Goal: Navigation & Orientation: Find specific page/section

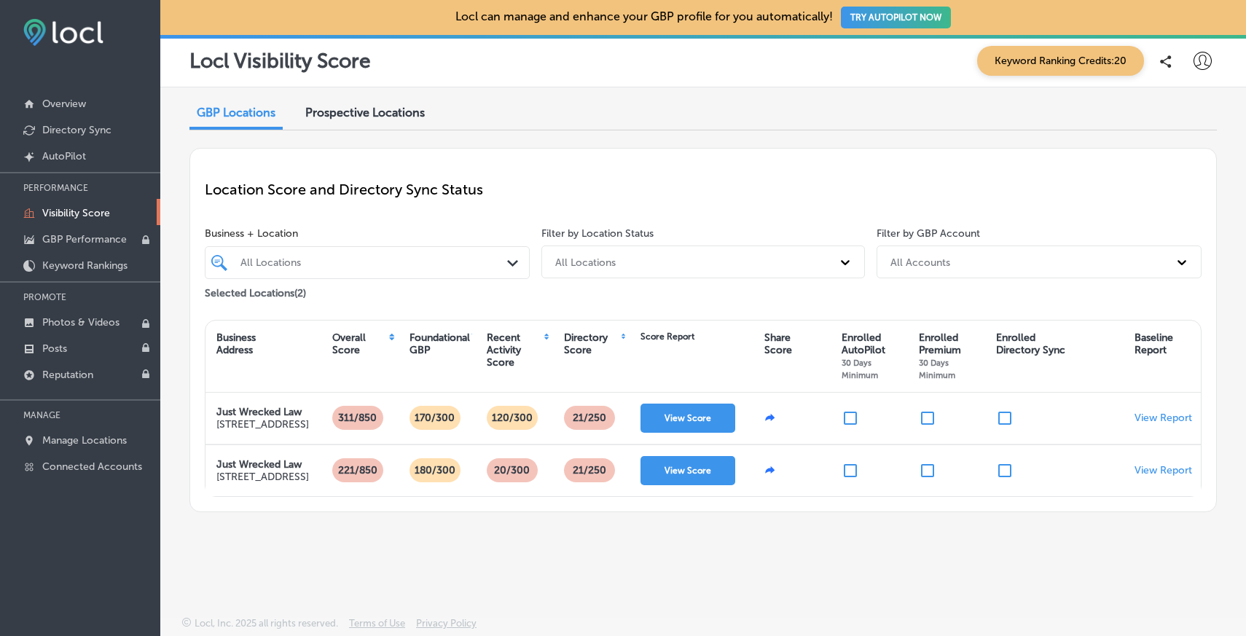
click at [372, 103] on div "Prospective Locations" at bounding box center [364, 113] width 141 height 31
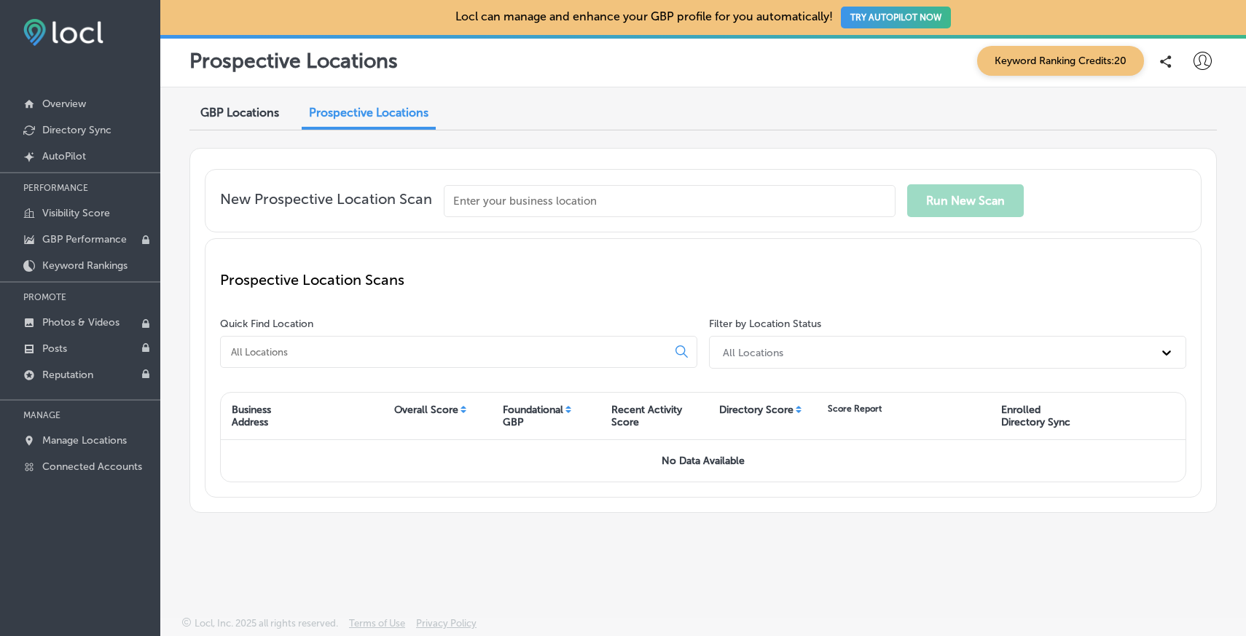
click at [229, 115] on span "GBP Locations" at bounding box center [239, 113] width 79 height 14
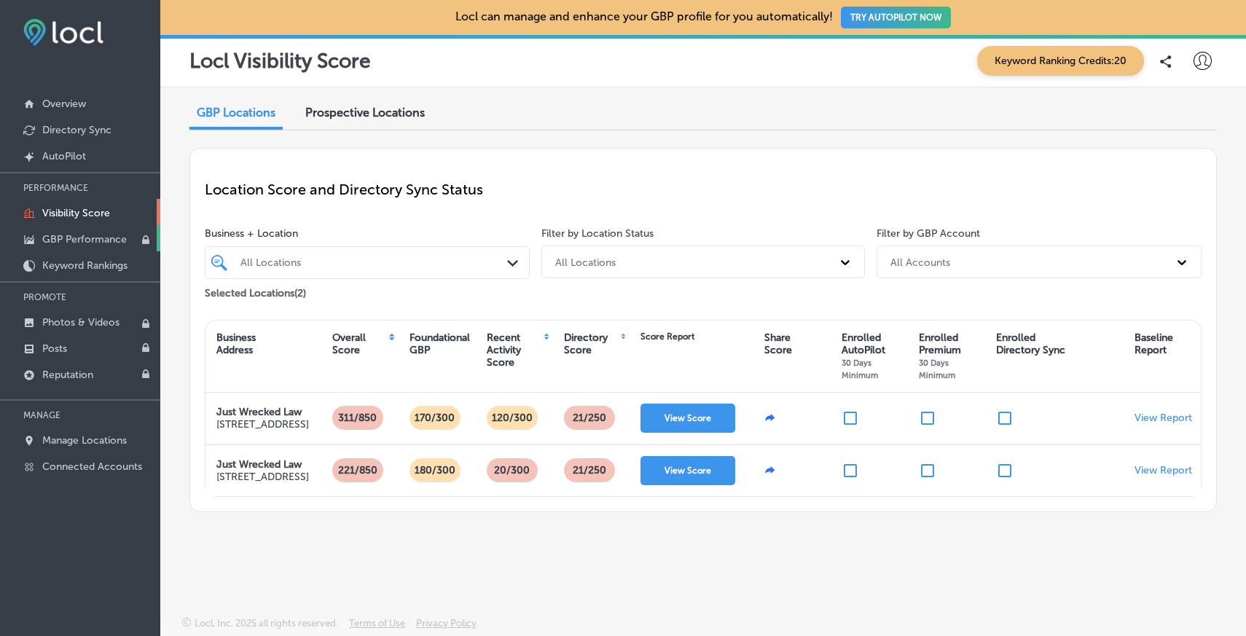
click at [68, 243] on p "GBP Performance" at bounding box center [84, 239] width 85 height 12
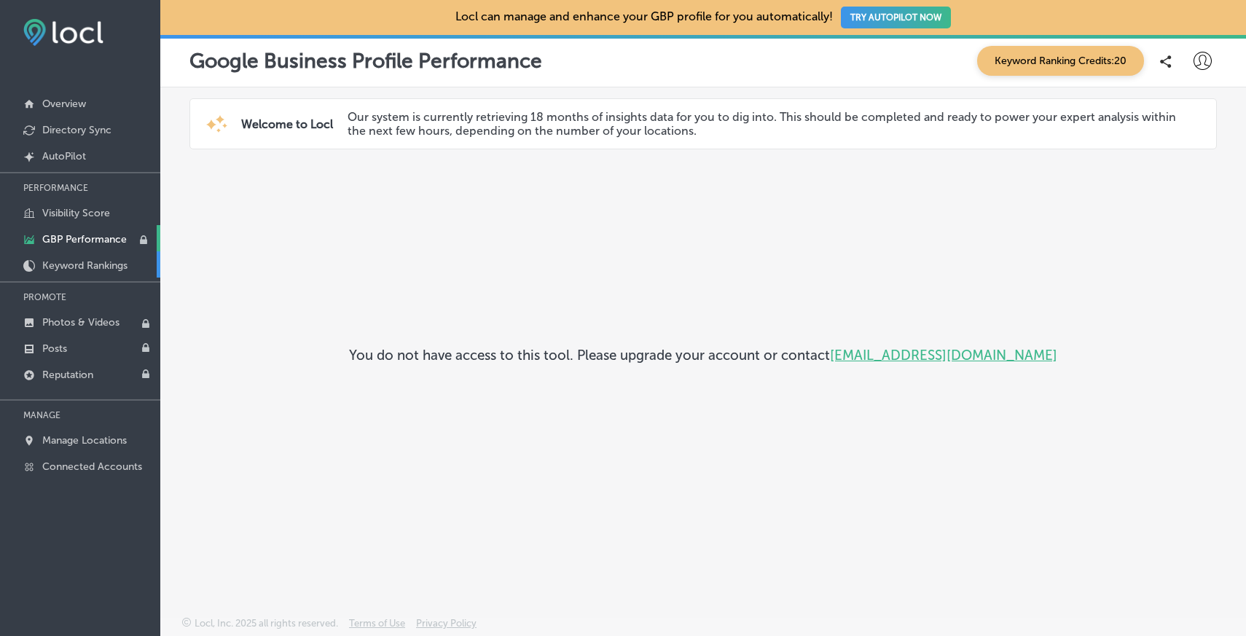
click at [75, 263] on p "Keyword Rankings" at bounding box center [84, 265] width 85 height 12
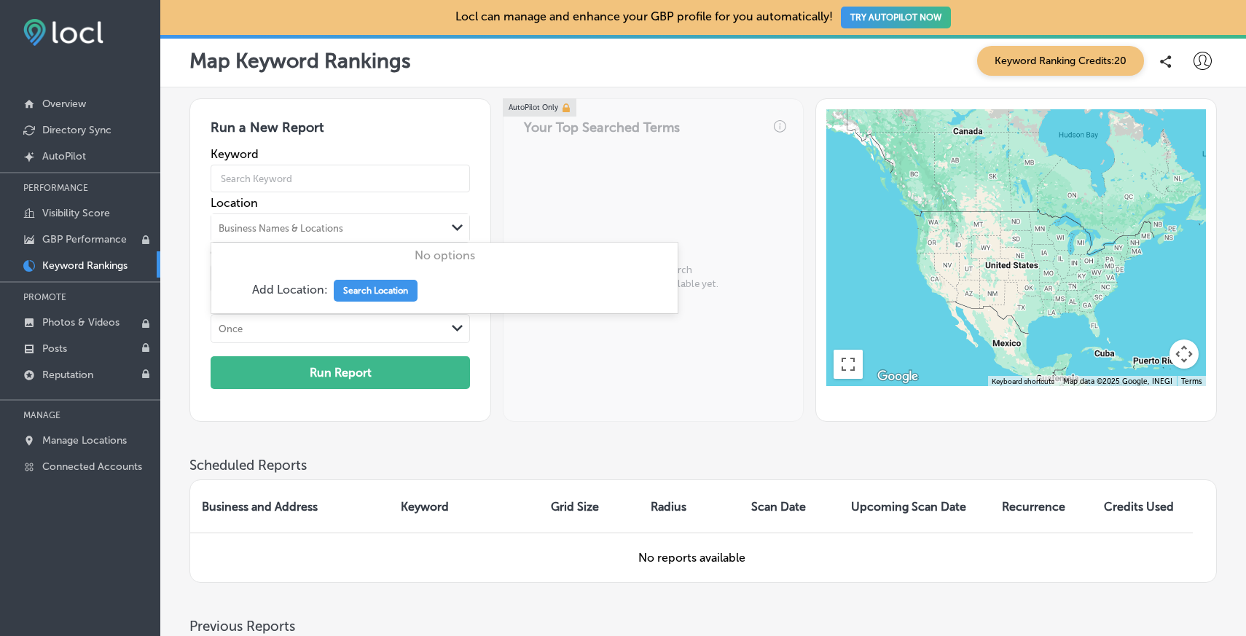
click at [354, 222] on div "Business Names & Locations" at bounding box center [328, 228] width 235 height 22
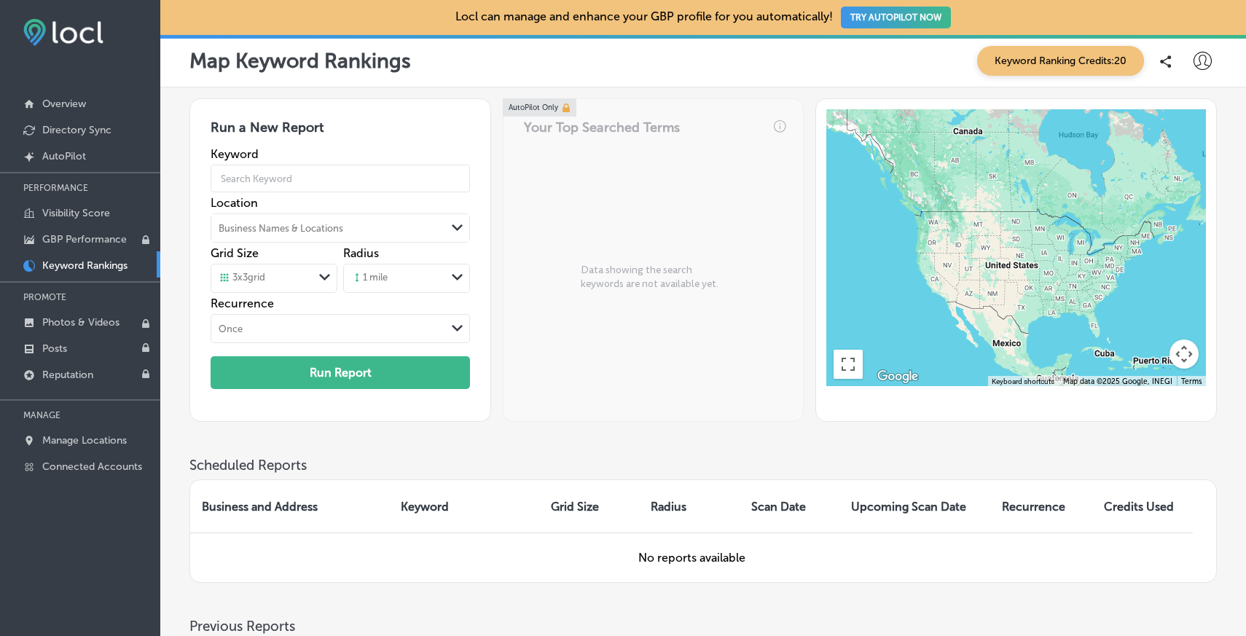
click at [354, 222] on div "Business Names & Locations" at bounding box center [328, 228] width 235 height 22
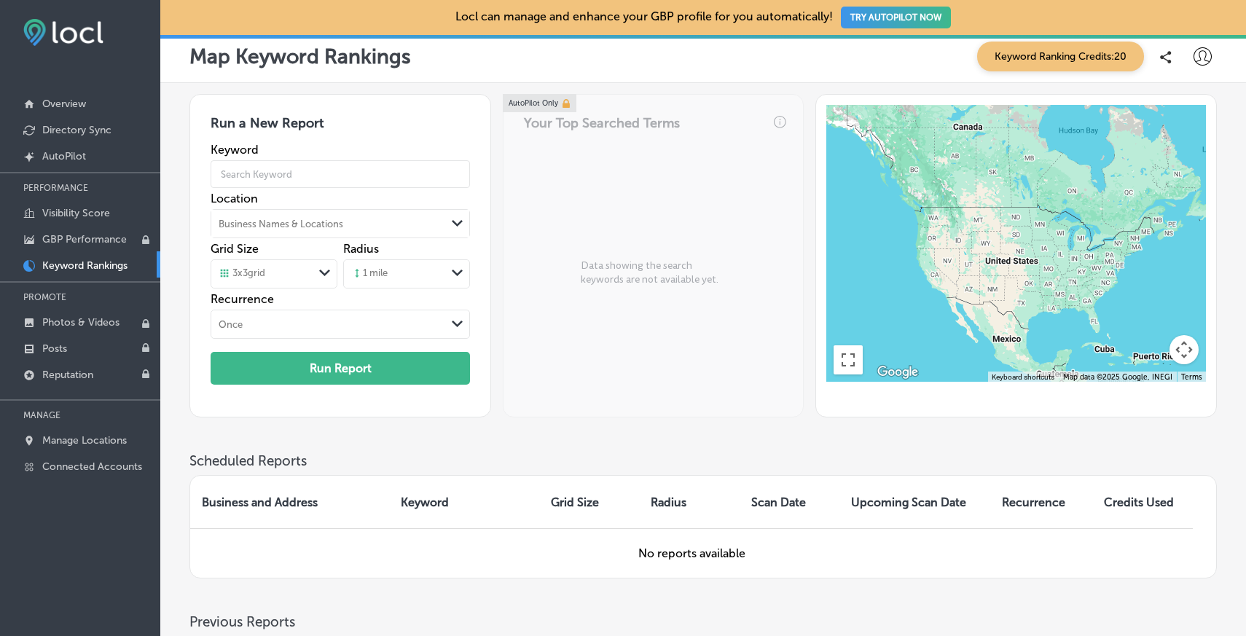
scroll to position [6, 0]
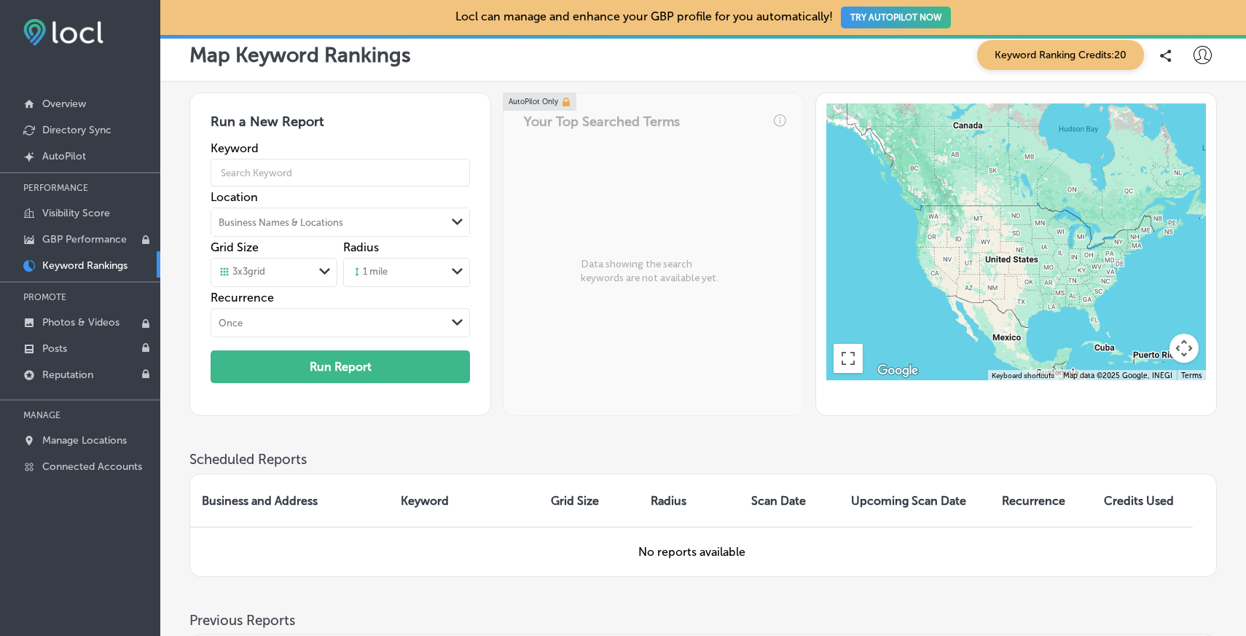
click at [353, 225] on div "Business Names & Locations" at bounding box center [328, 222] width 235 height 22
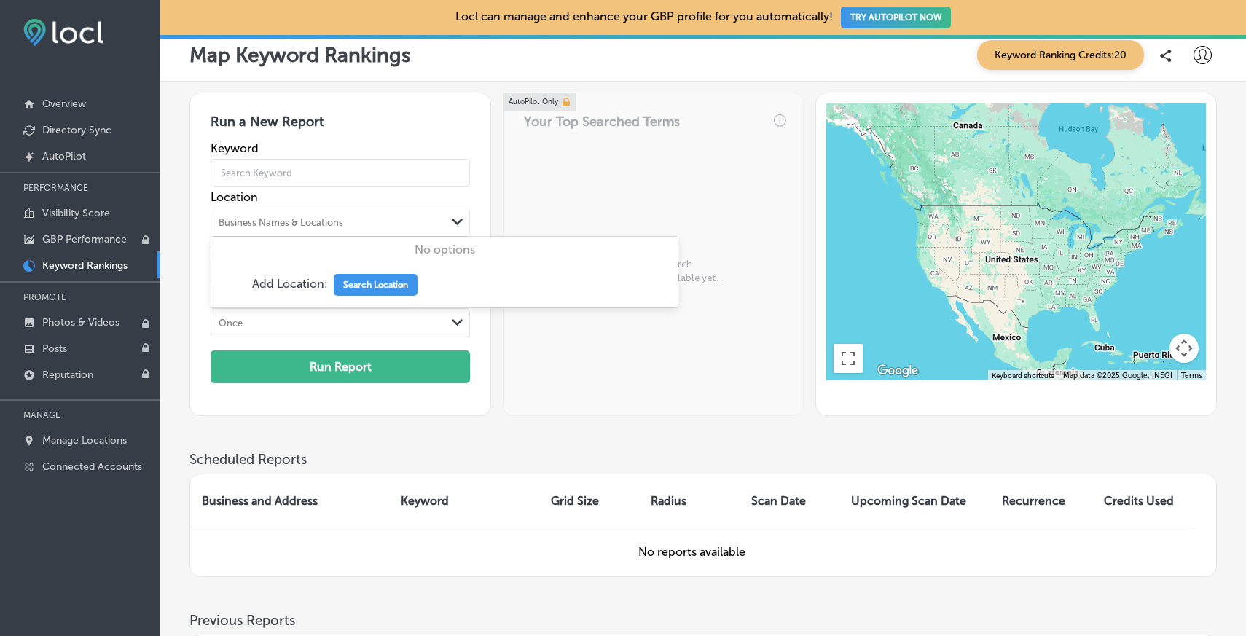
click at [554, 197] on div "AutoPilot Only Your Top Searched Terms Data showing the search keywords are not…" at bounding box center [653, 254] width 301 height 323
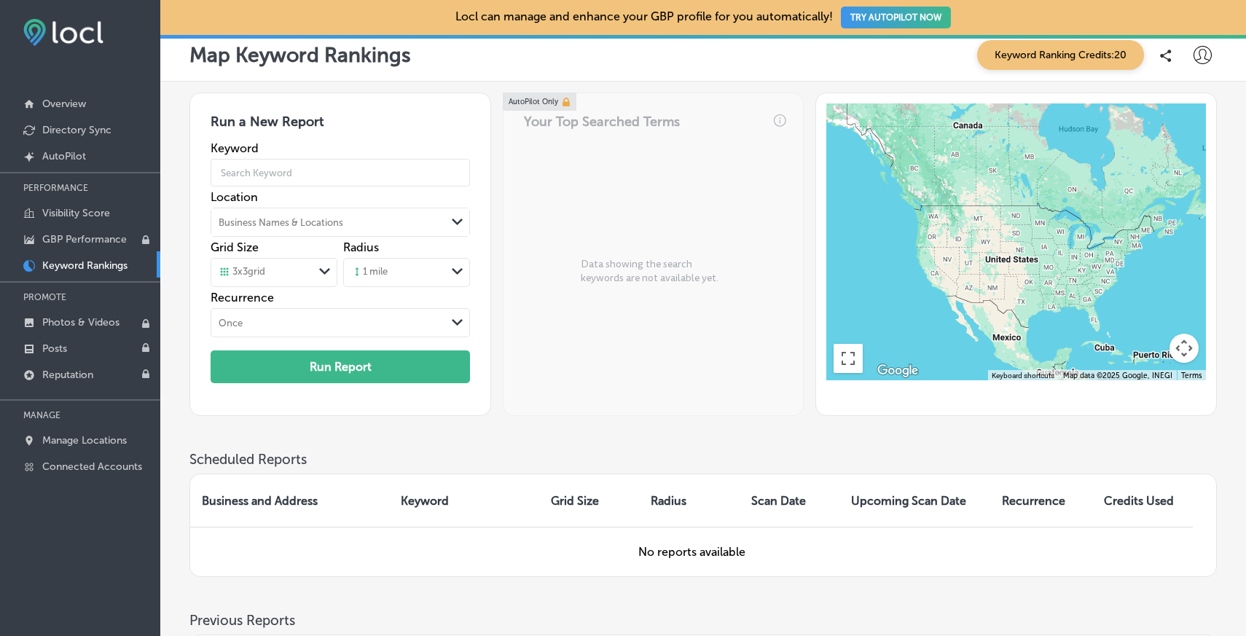
click at [306, 221] on div "Business Names & Locations" at bounding box center [281, 222] width 125 height 11
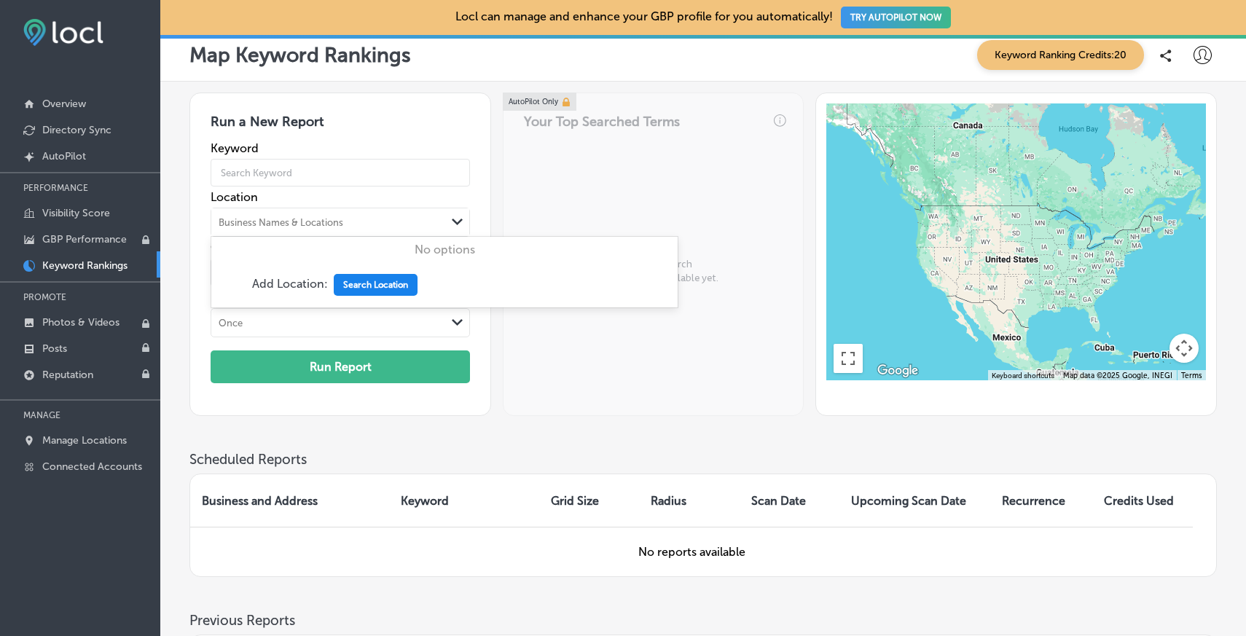
click at [356, 283] on button "Search Location" at bounding box center [376, 285] width 84 height 22
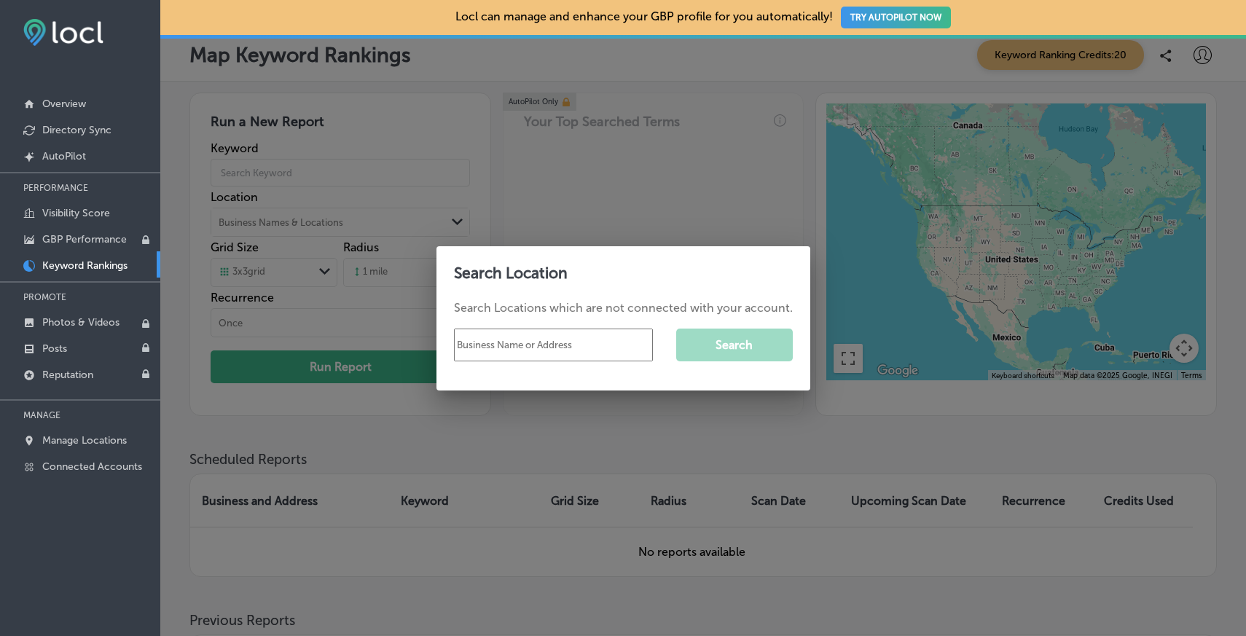
click at [534, 343] on input "text" at bounding box center [553, 345] width 199 height 33
type input "Just wrecked law"
click at [565, 215] on div at bounding box center [623, 318] width 1246 height 636
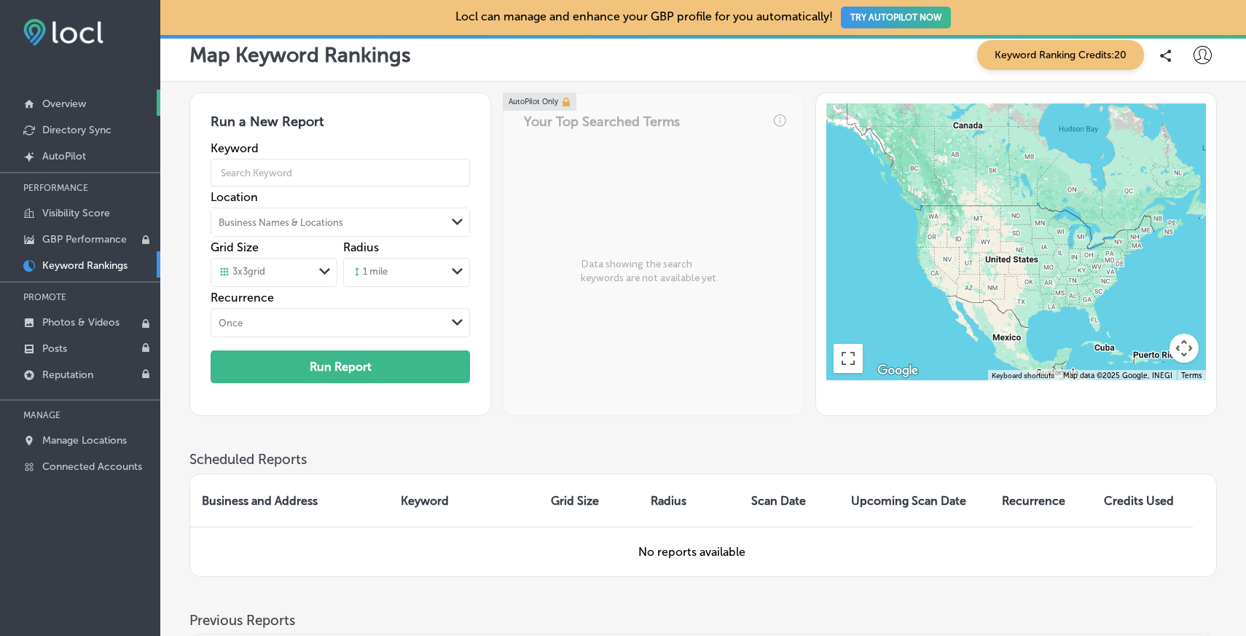
click at [78, 106] on p "Overview" at bounding box center [64, 104] width 44 height 12
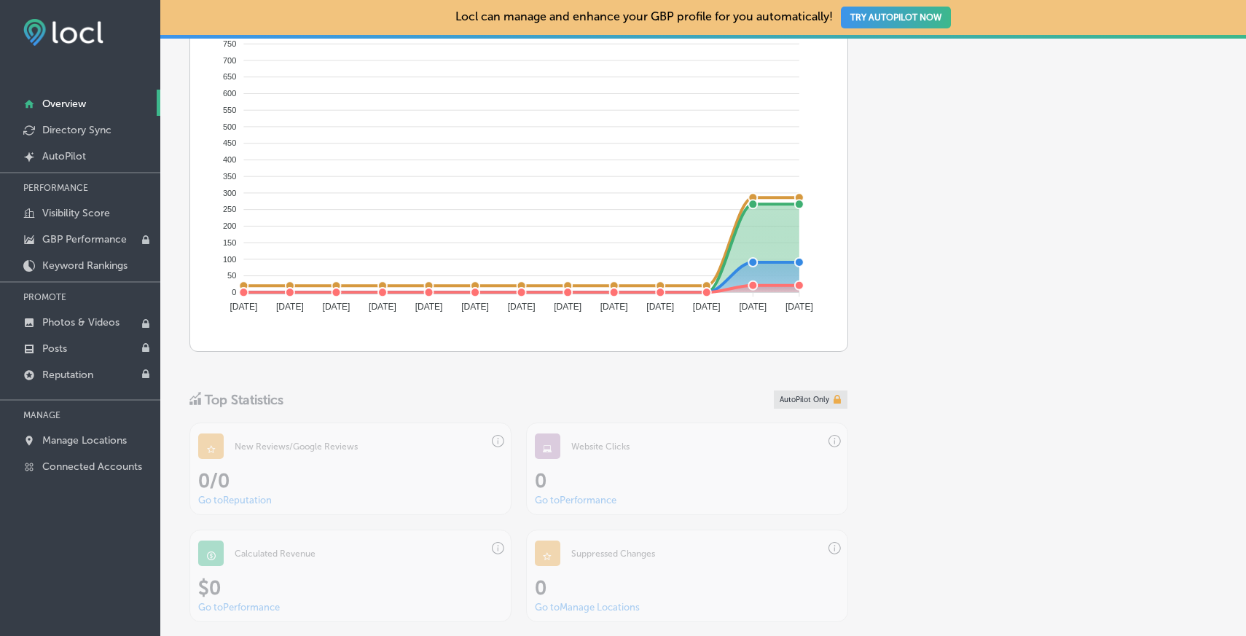
scroll to position [892, 0]
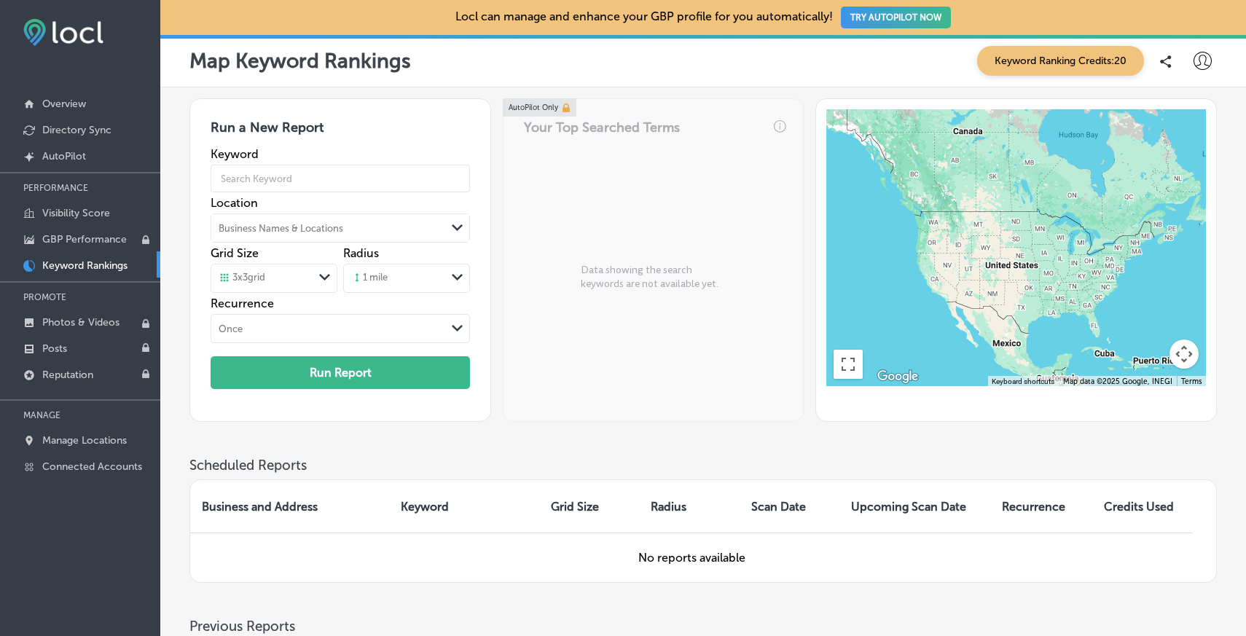
click at [529, 203] on div "AutoPilot Only Your Top Searched Terms Data showing the search keywords are not…" at bounding box center [653, 259] width 301 height 323
click at [417, 103] on div "Run a New Report Keyword Location Business Names & Locations Path Created with …" at bounding box center [340, 259] width 302 height 323
click at [82, 444] on p "Manage Locations" at bounding box center [84, 440] width 85 height 12
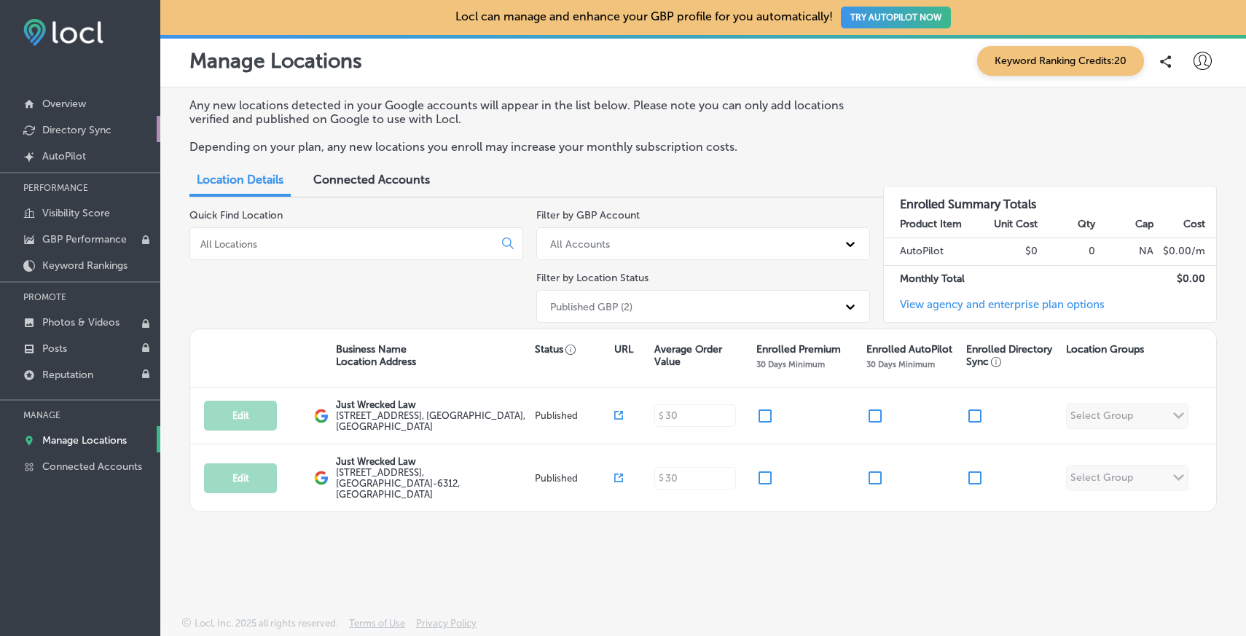
click at [86, 130] on p "Directory Sync" at bounding box center [76, 130] width 69 height 12
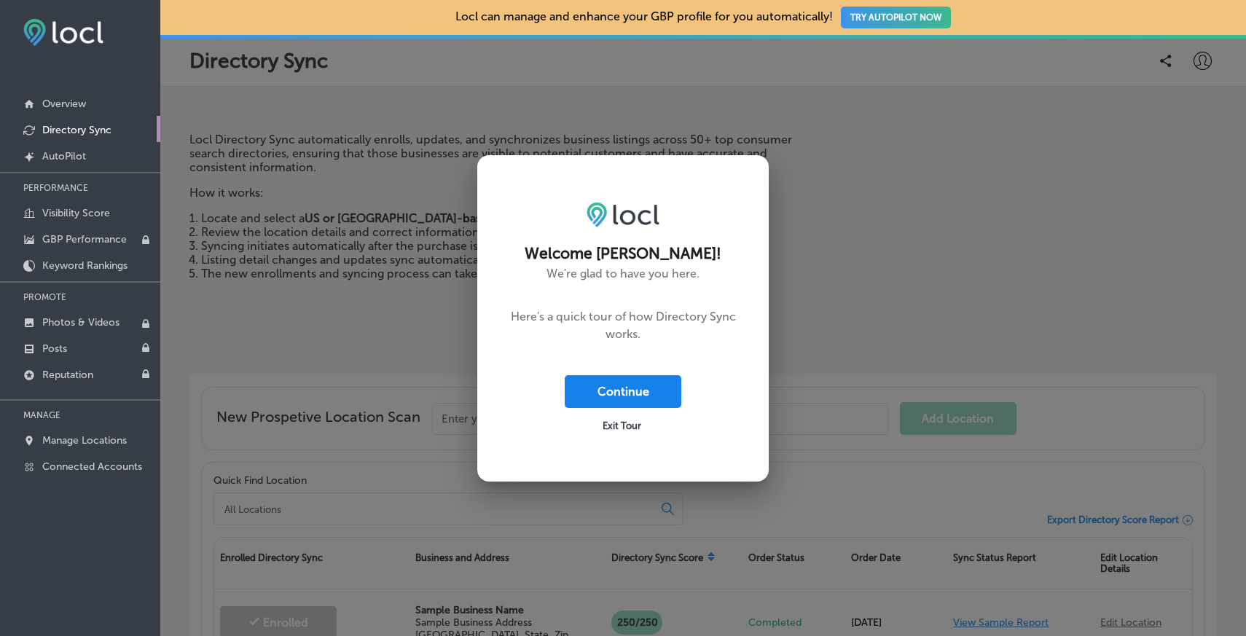
click at [613, 391] on button "Continue" at bounding box center [623, 391] width 117 height 33
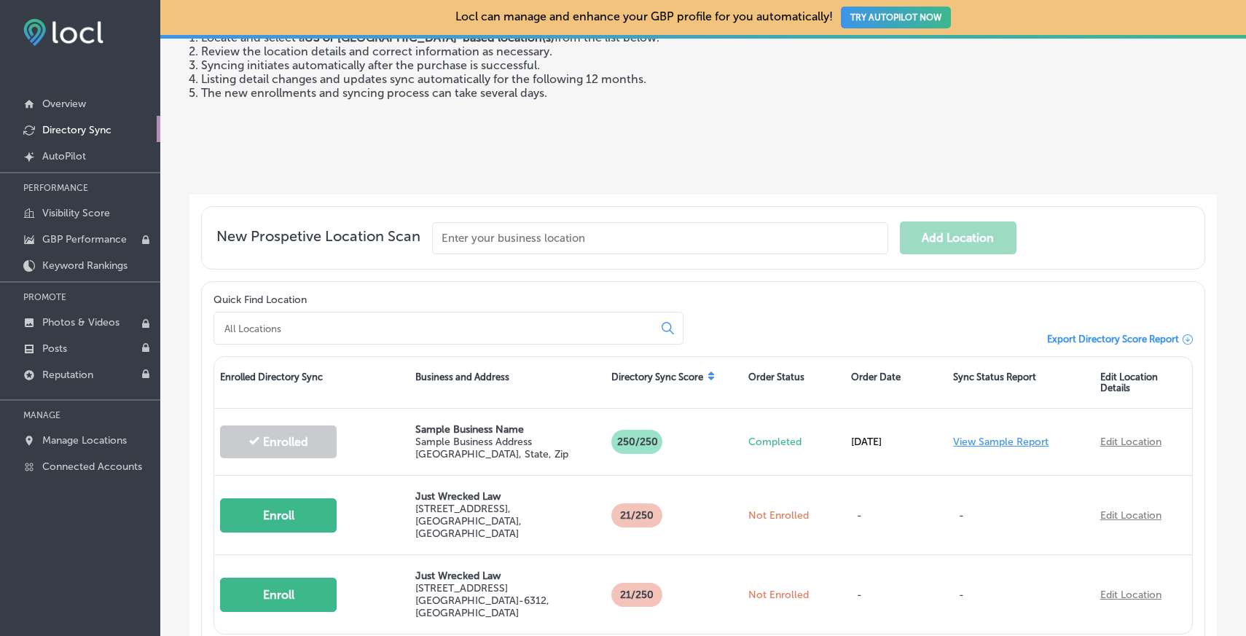
scroll to position [216, 0]
